Goal: Information Seeking & Learning: Learn about a topic

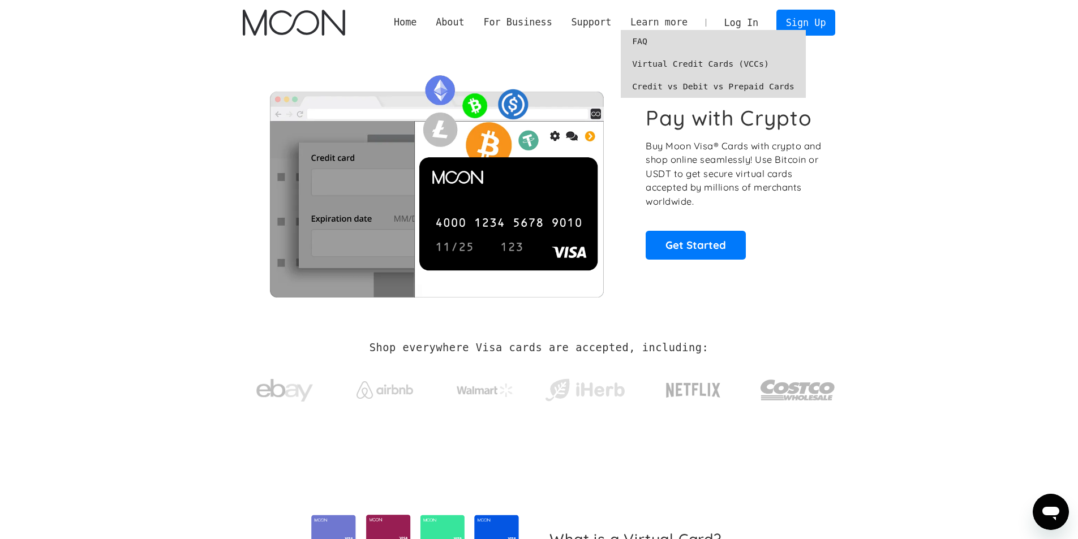
click at [673, 19] on div "Learn more" at bounding box center [659, 22] width 57 height 14
click at [639, 46] on link "FAQ" at bounding box center [713, 41] width 185 height 23
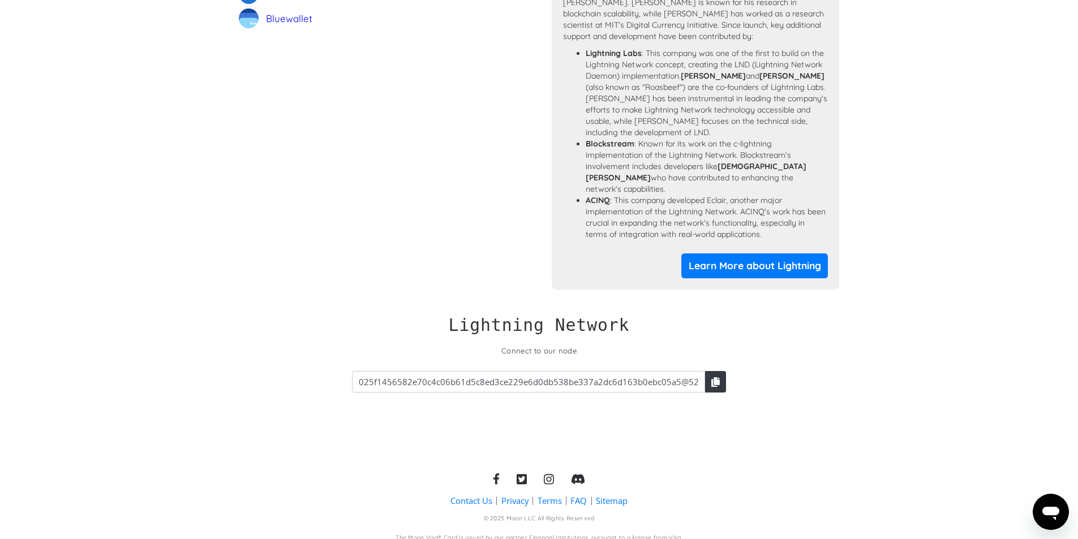
scroll to position [1032, 0]
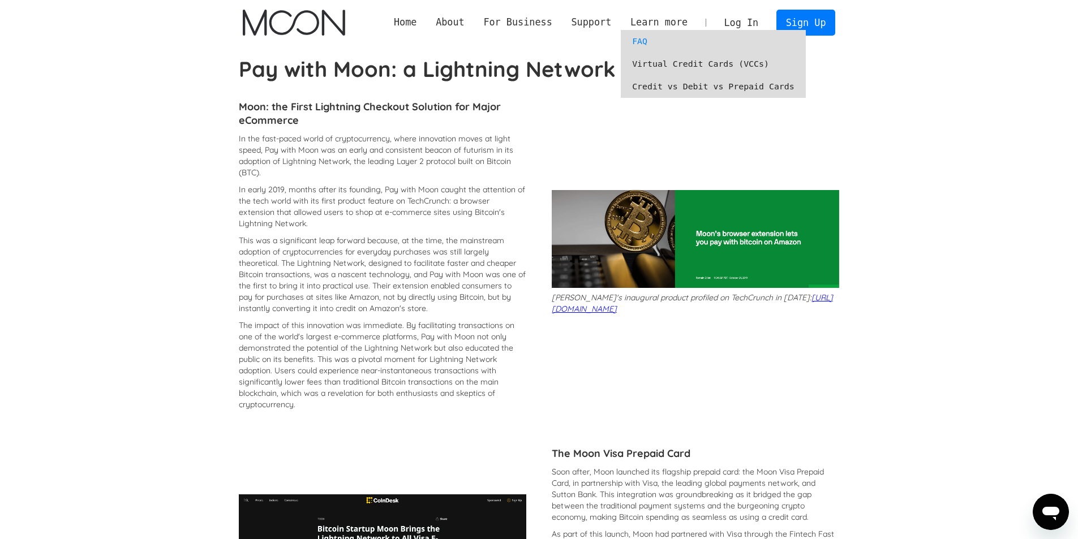
click at [685, 66] on link "Virtual Credit Cards (VCCs)" at bounding box center [713, 64] width 185 height 23
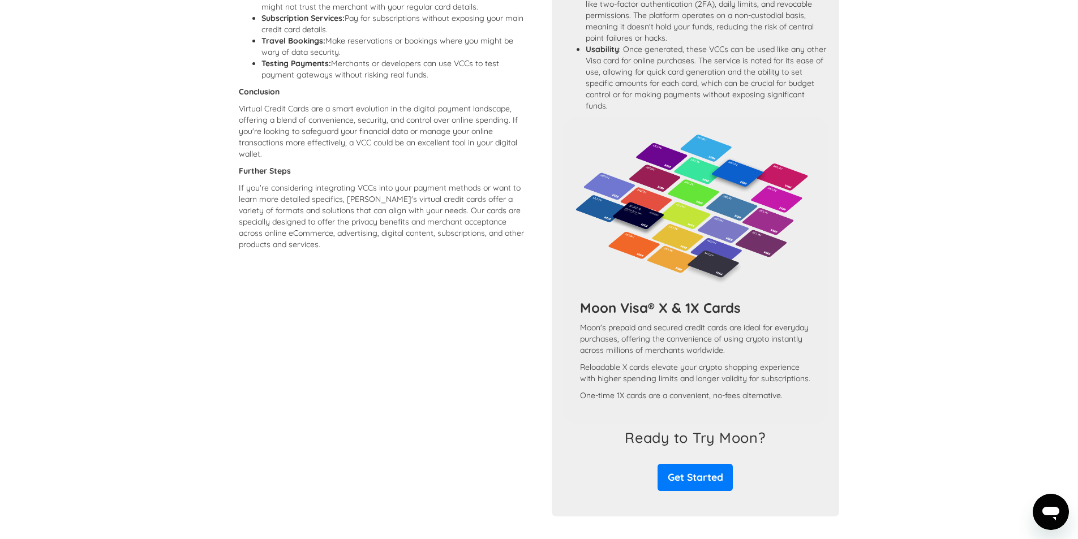
scroll to position [926, 0]
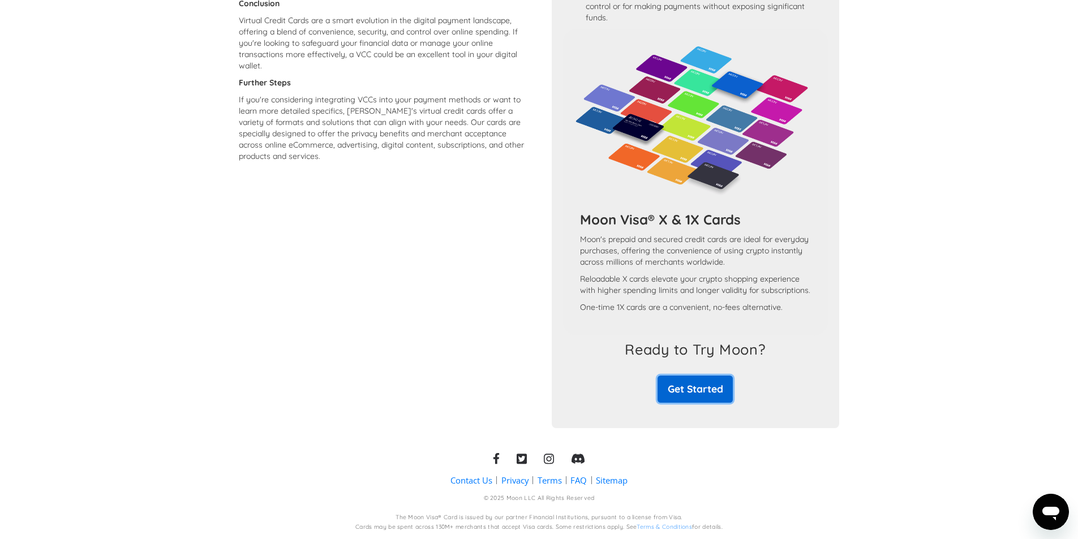
click at [691, 400] on link "Get Started" at bounding box center [695, 389] width 75 height 27
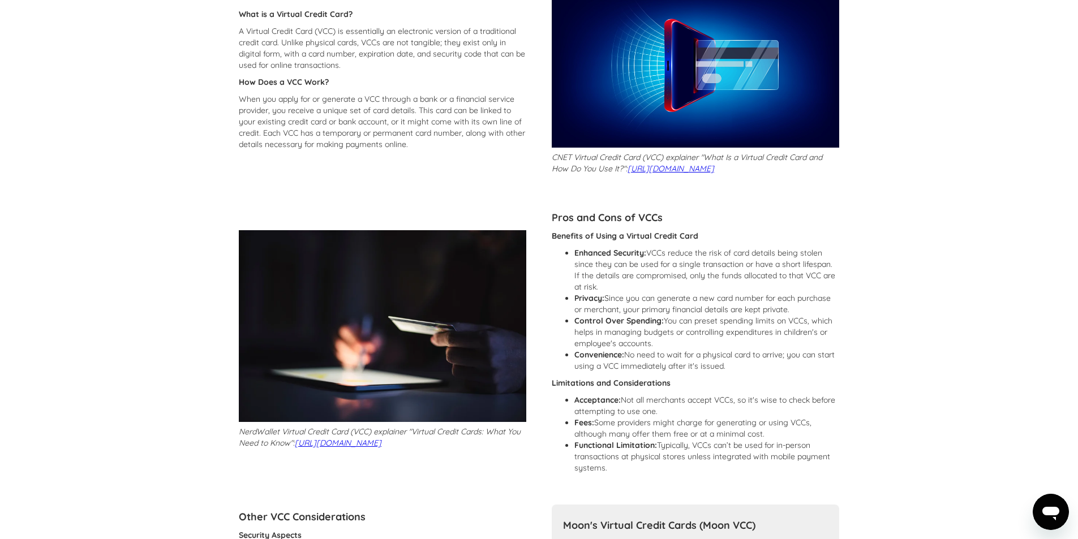
scroll to position [0, 0]
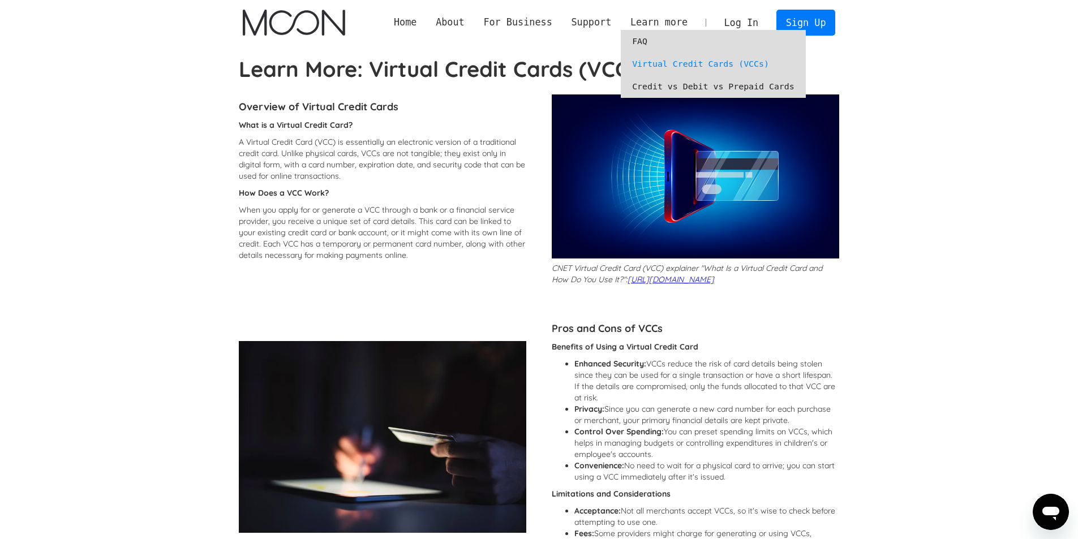
click at [662, 85] on link "Credit vs Debit vs Prepaid Cards" at bounding box center [713, 86] width 185 height 23
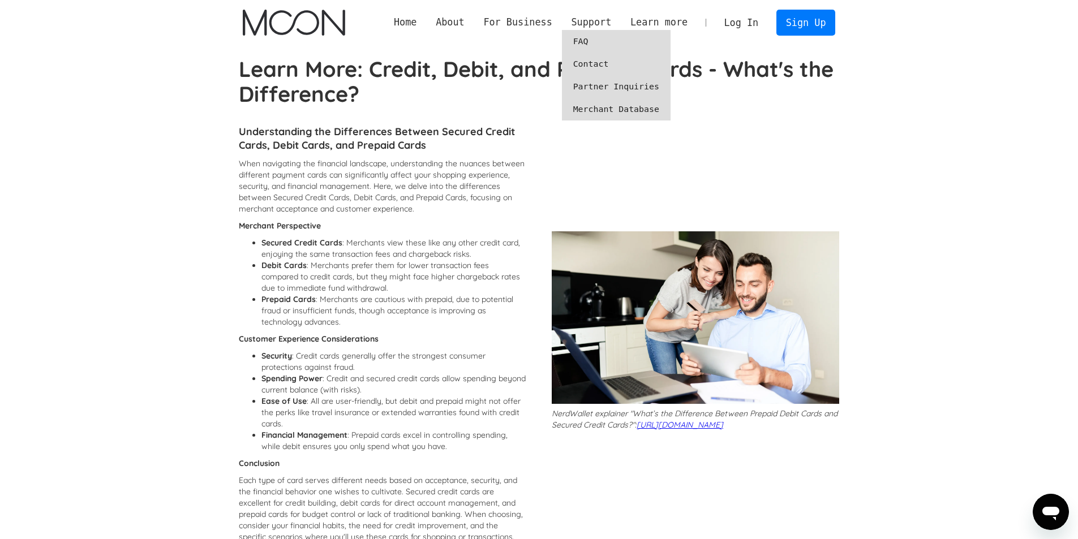
click at [585, 36] on link "FAQ" at bounding box center [616, 41] width 109 height 23
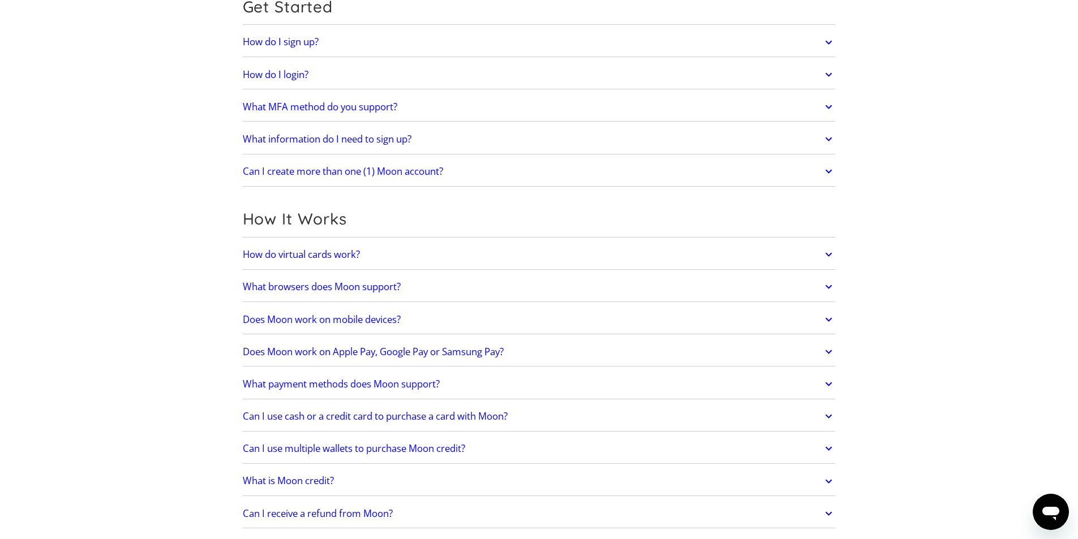
scroll to position [136, 0]
click at [399, 284] on h2 "What browsers does Moon support?" at bounding box center [322, 285] width 158 height 11
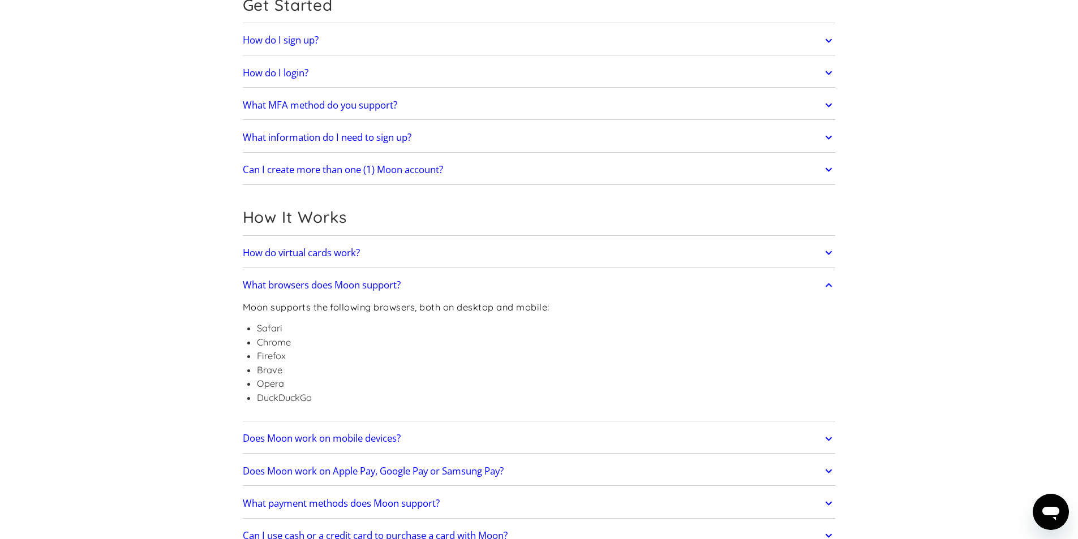
click at [399, 284] on h2 "What browsers does Moon support?" at bounding box center [322, 285] width 158 height 11
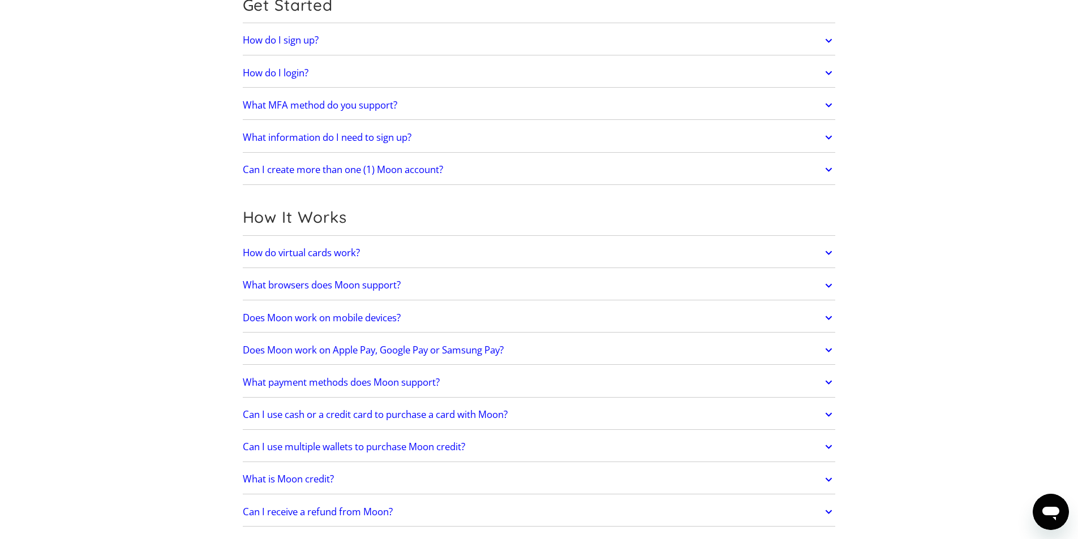
click at [357, 258] on h2 "How do virtual cards work?" at bounding box center [301, 252] width 117 height 11
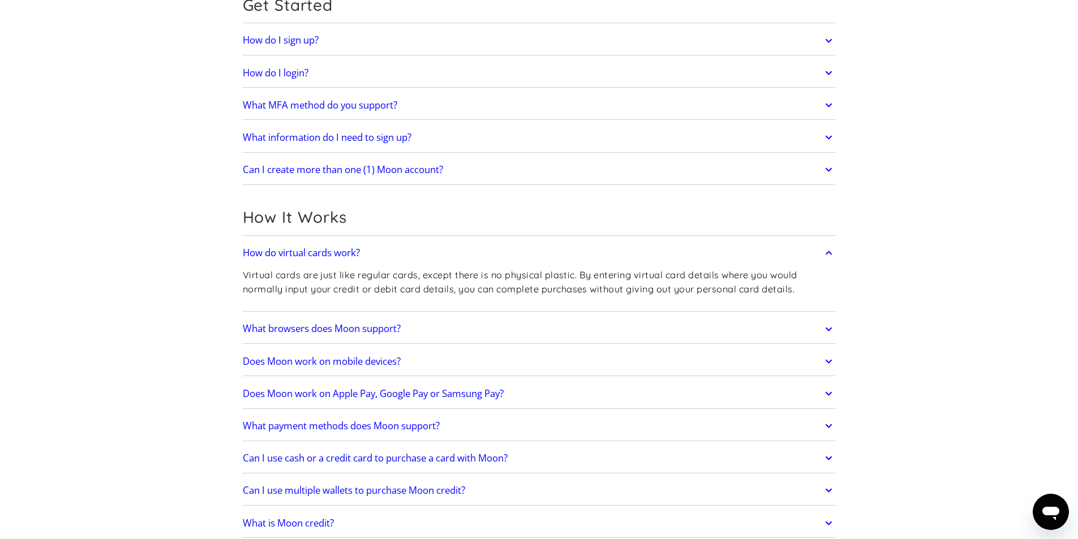
click at [357, 255] on h2 "How do virtual cards work?" at bounding box center [301, 252] width 117 height 11
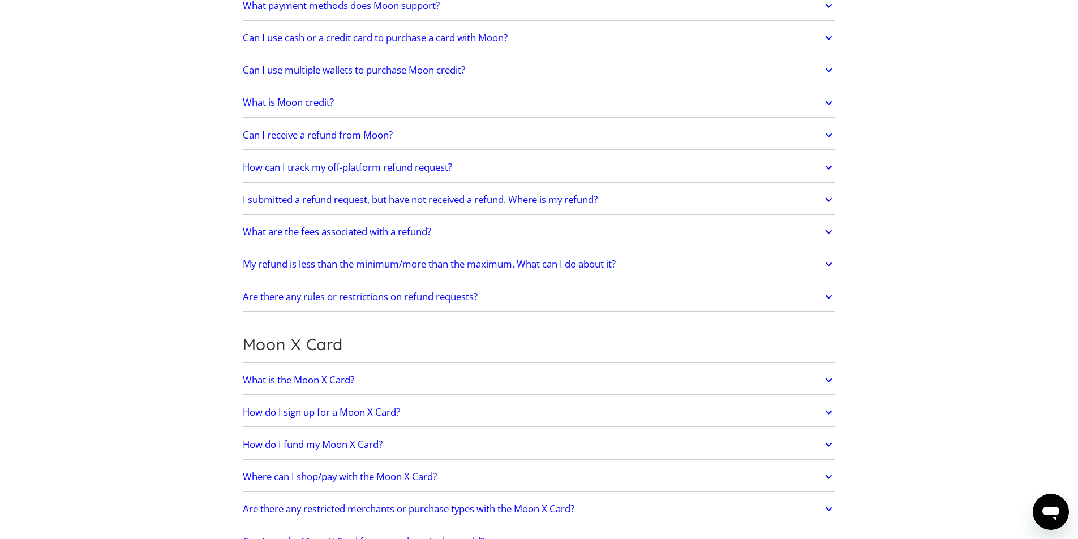
scroll to position [543, 0]
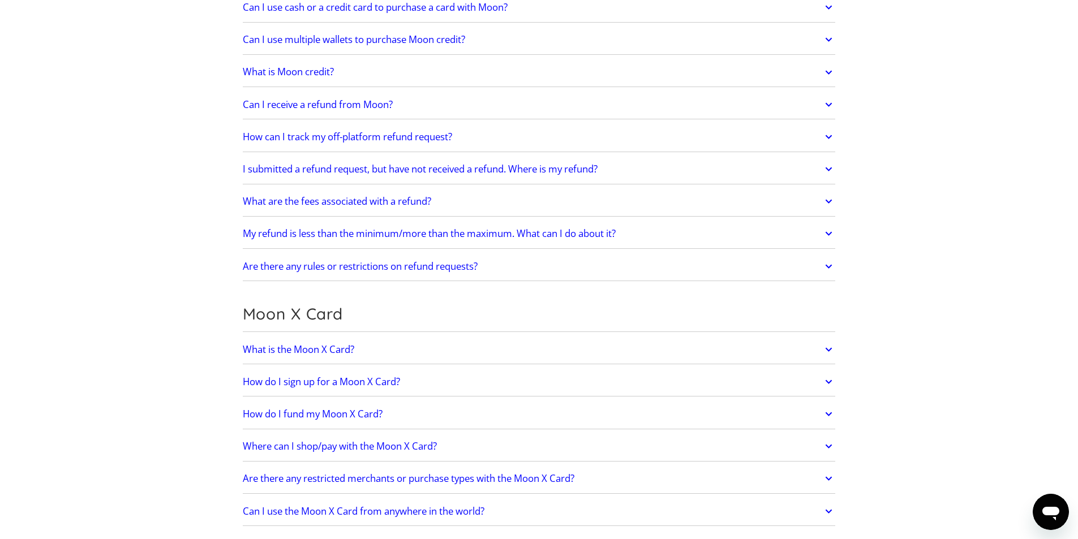
click at [409, 443] on h2 "Where can I shop/pay with the Moon X Card?" at bounding box center [340, 446] width 194 height 11
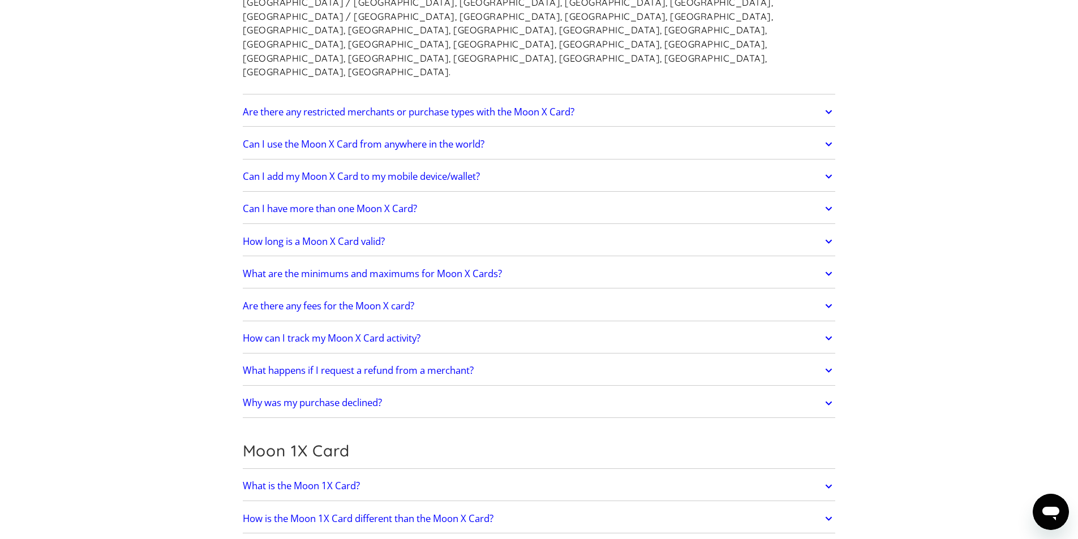
scroll to position [1155, 0]
